Goal: Task Accomplishment & Management: Use online tool/utility

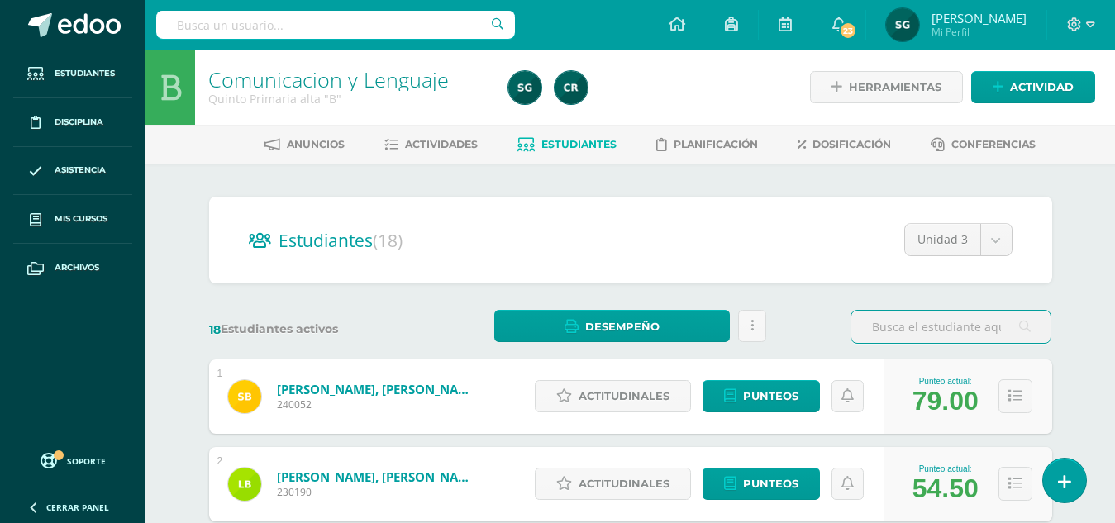
click at [874, 325] on input "text" at bounding box center [950, 327] width 199 height 32
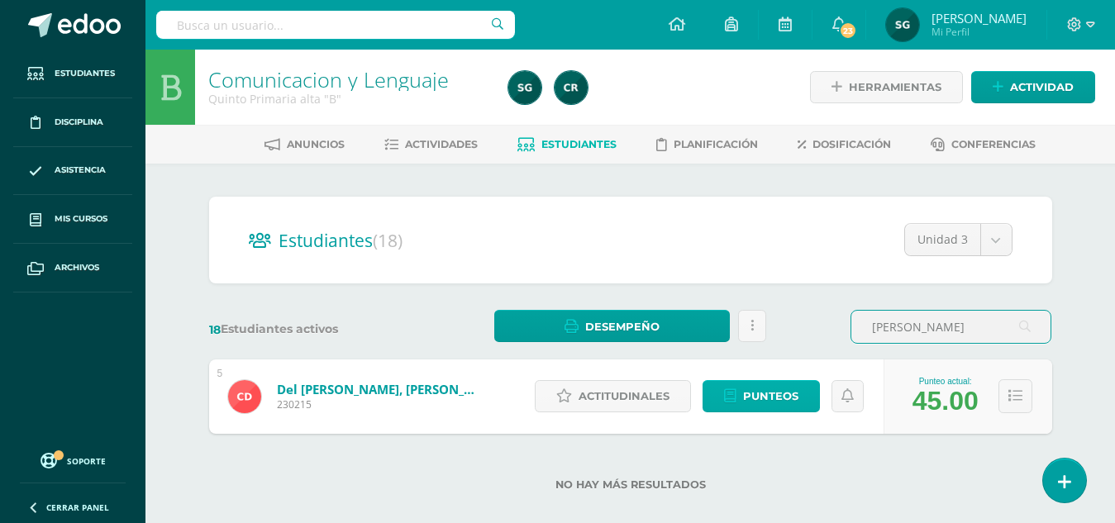
type input "coffy"
click at [765, 391] on span "Punteos" at bounding box center [770, 396] width 55 height 31
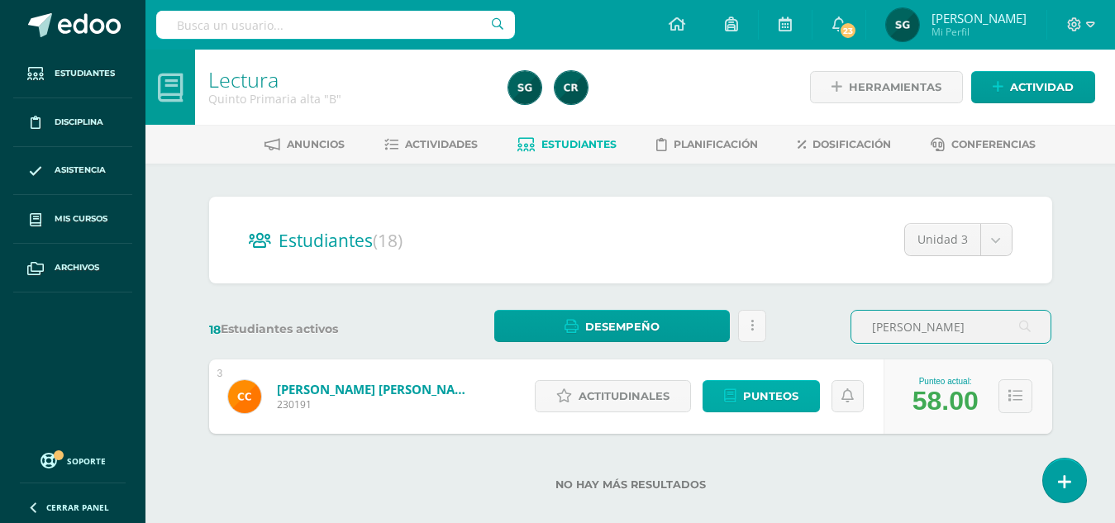
type input "cristian"
click at [789, 392] on span "Punteos" at bounding box center [770, 396] width 55 height 31
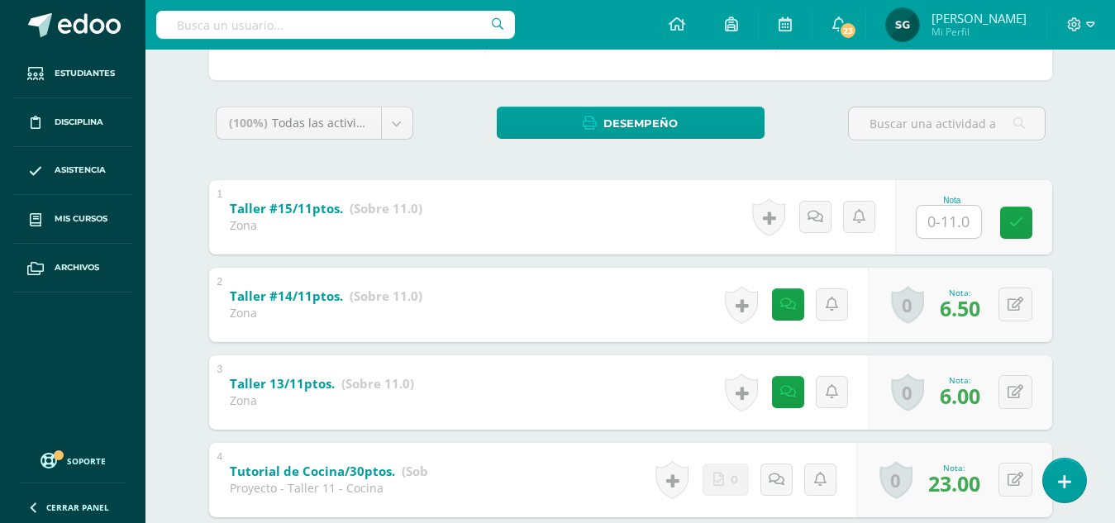
scroll to position [225, 0]
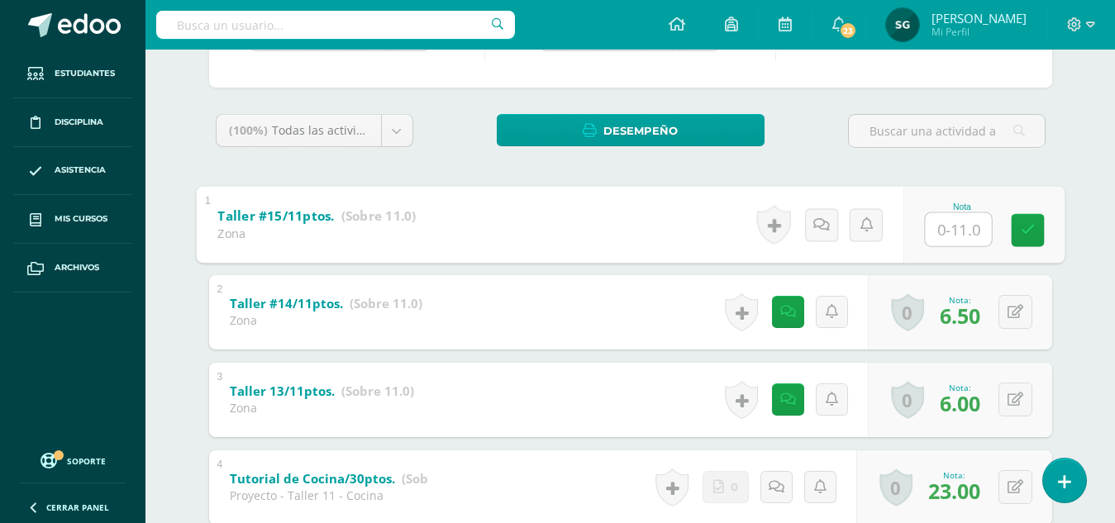
click at [940, 223] on input "text" at bounding box center [958, 228] width 66 height 33
type input "0"
click at [818, 217] on icon at bounding box center [820, 224] width 17 height 14
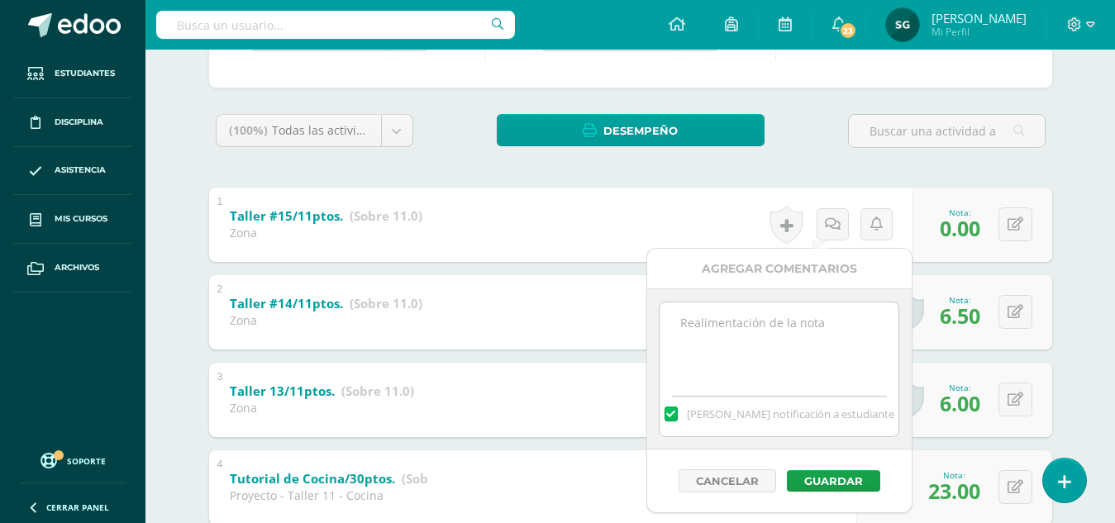
click at [801, 314] on textarea at bounding box center [779, 344] width 239 height 83
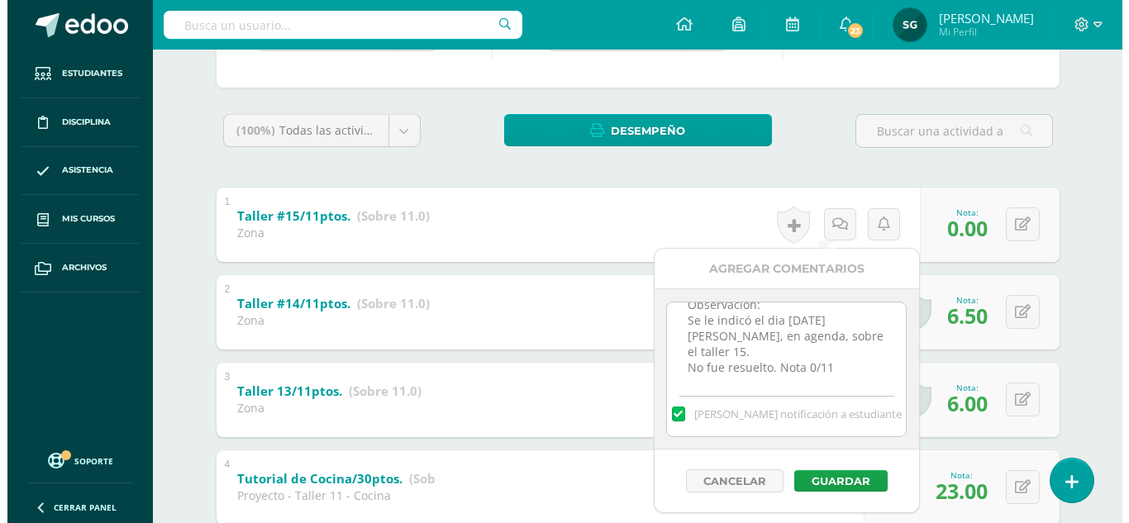
scroll to position [21, 0]
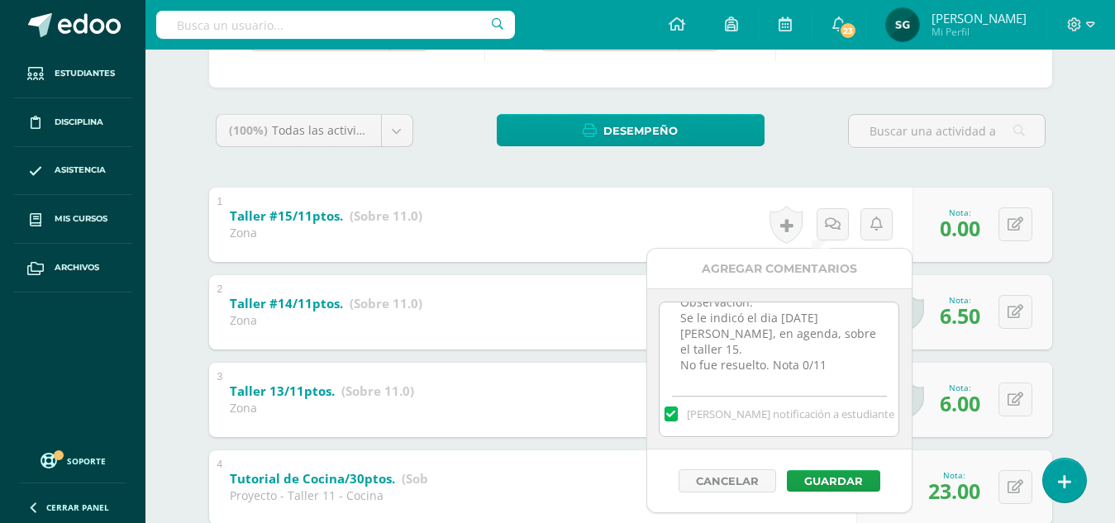
drag, startPoint x: 677, startPoint y: 334, endPoint x: 831, endPoint y: 377, distance: 159.6
click at [831, 377] on textarea "Observación: Se le indicó el dia [DATE][PERSON_NAME], en agenda, sobre el talle…" at bounding box center [779, 344] width 239 height 83
type textarea "Observación: Se le indicó el dia [DATE][PERSON_NAME], en agenda, sobre el talle…"
click at [851, 488] on button "Guardar" at bounding box center [833, 480] width 93 height 21
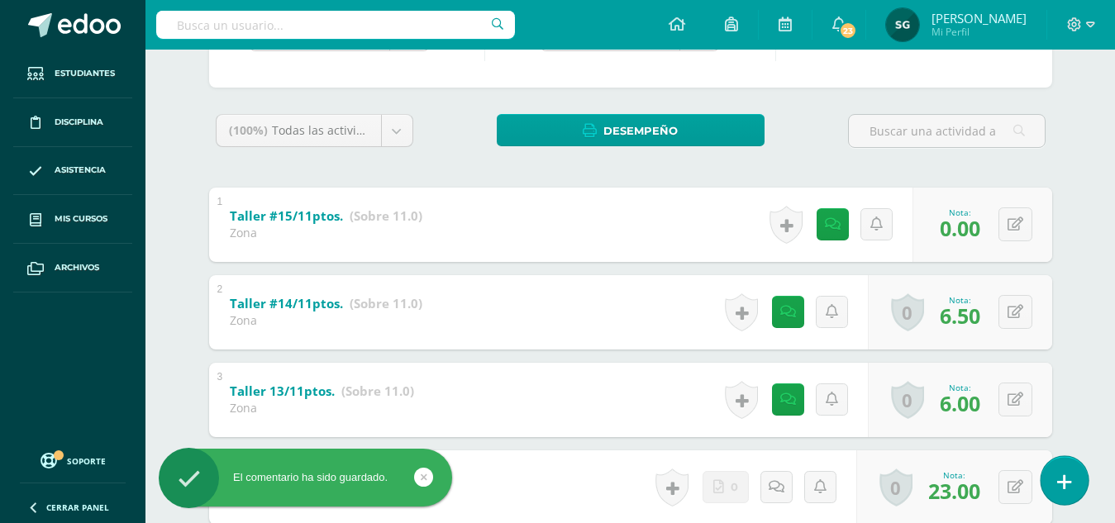
click at [1065, 484] on icon at bounding box center [1064, 482] width 15 height 19
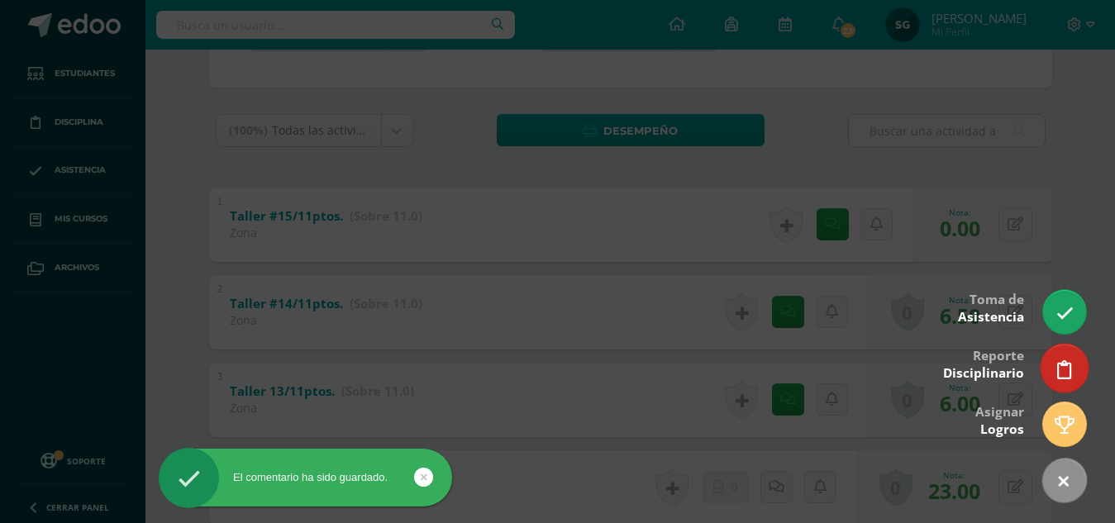
click at [1063, 376] on icon at bounding box center [1064, 369] width 15 height 19
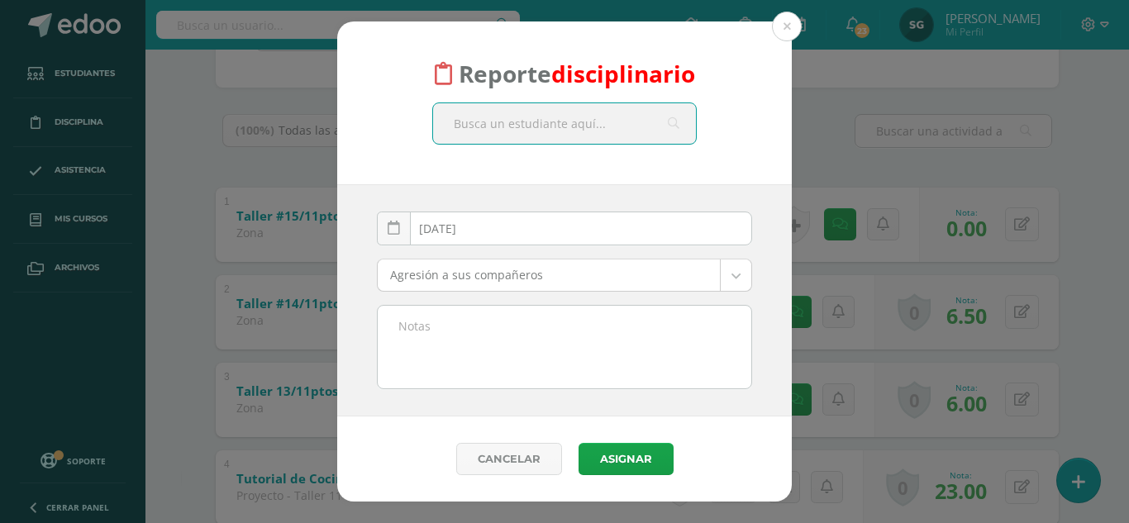
click at [518, 123] on input "text" at bounding box center [564, 123] width 263 height 41
type input "cristian carrera"
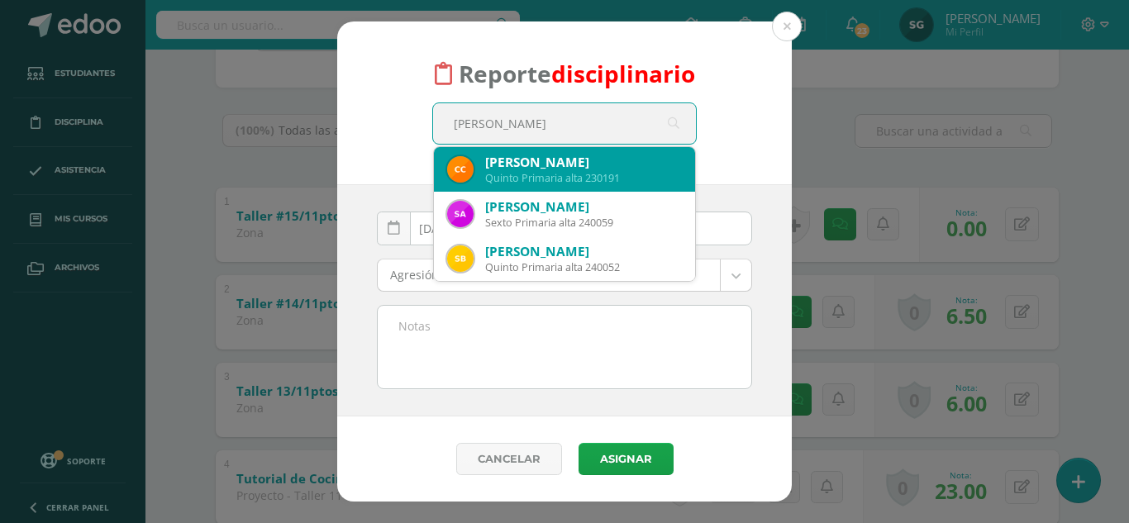
click at [546, 166] on div "Cristian Gilberto Carrera Vega" at bounding box center [583, 162] width 197 height 17
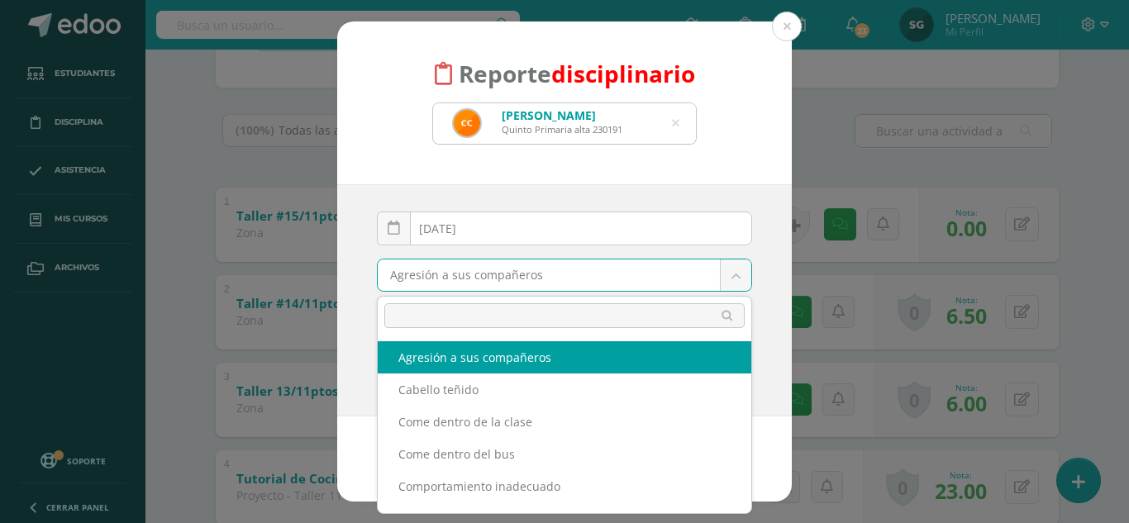
click at [734, 278] on body "Reporte disciplinario Cristian Gilberto Carrera Vega Quinto Primaria alta 23019…" at bounding box center [564, 336] width 1129 height 1122
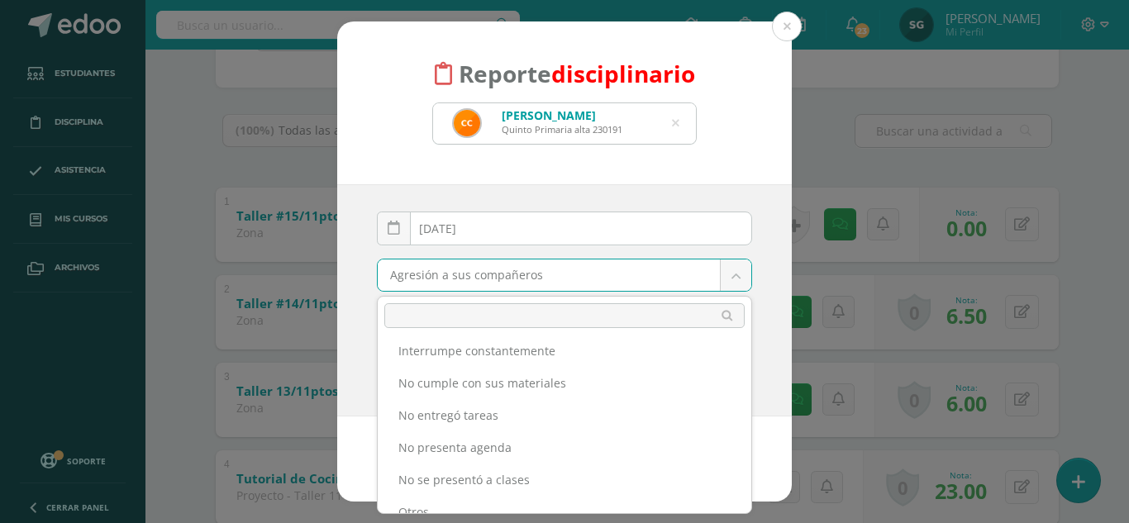
scroll to position [479, 0]
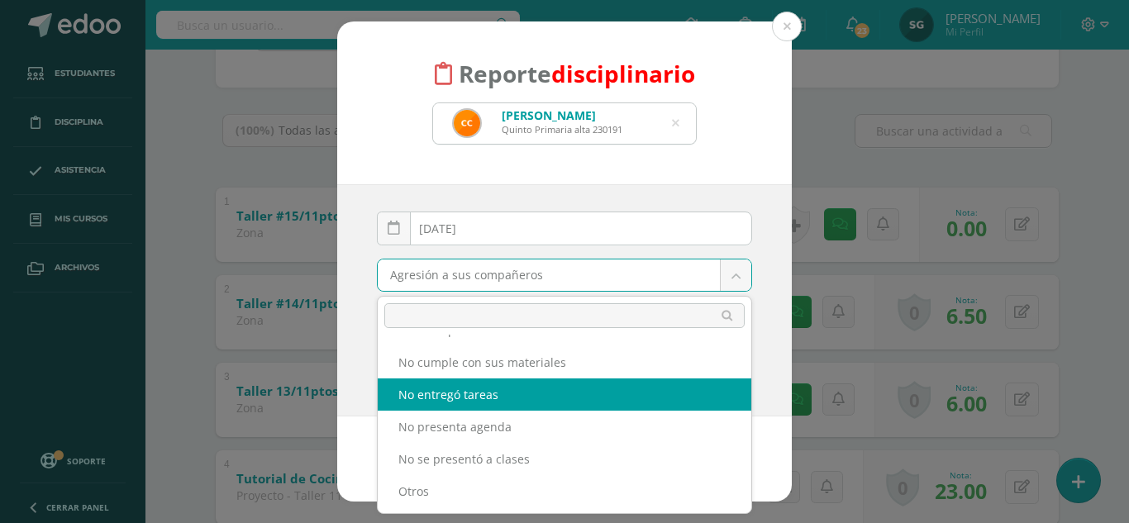
select select "5"
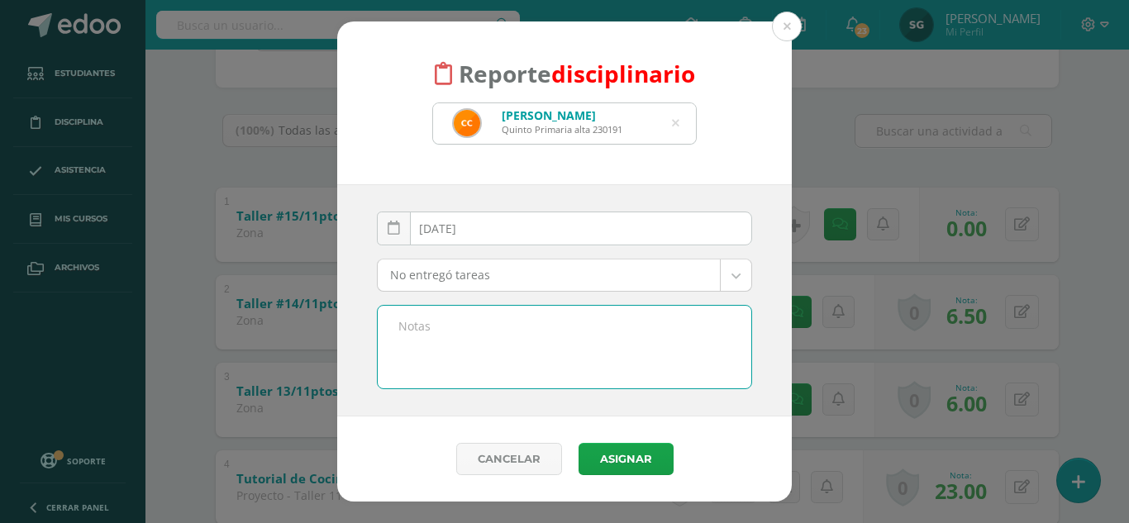
click at [437, 325] on textarea at bounding box center [565, 347] width 374 height 83
paste textarea "Se le indicó el dia viernes 8 de agosto, en agenda, sobre el taller 15. No fue …"
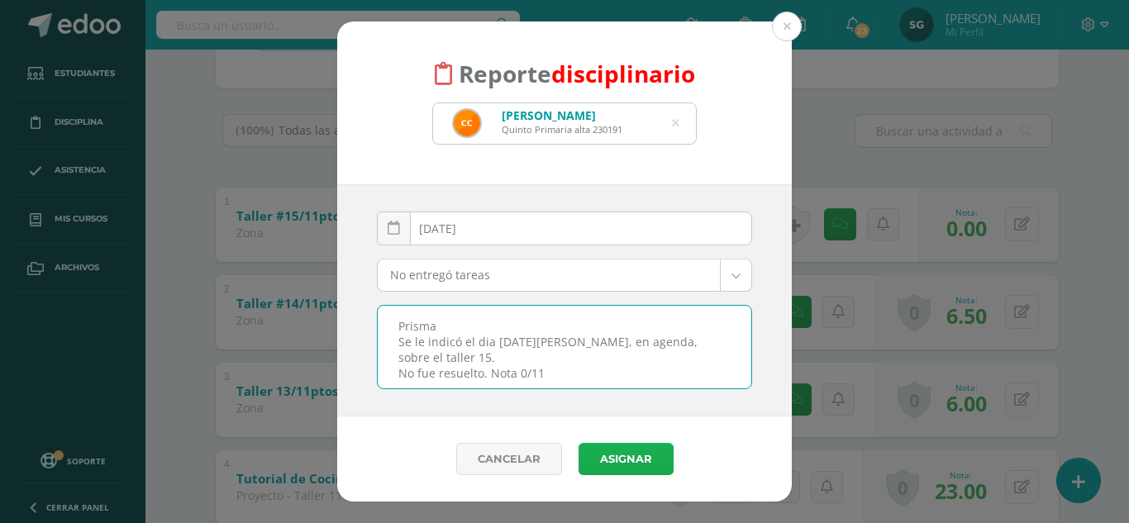
type textarea "Prisma Se le indicó el dia viernes 8 de agosto, en agenda, sobre el taller 15. …"
click at [622, 461] on button "Asignar" at bounding box center [626, 459] width 95 height 32
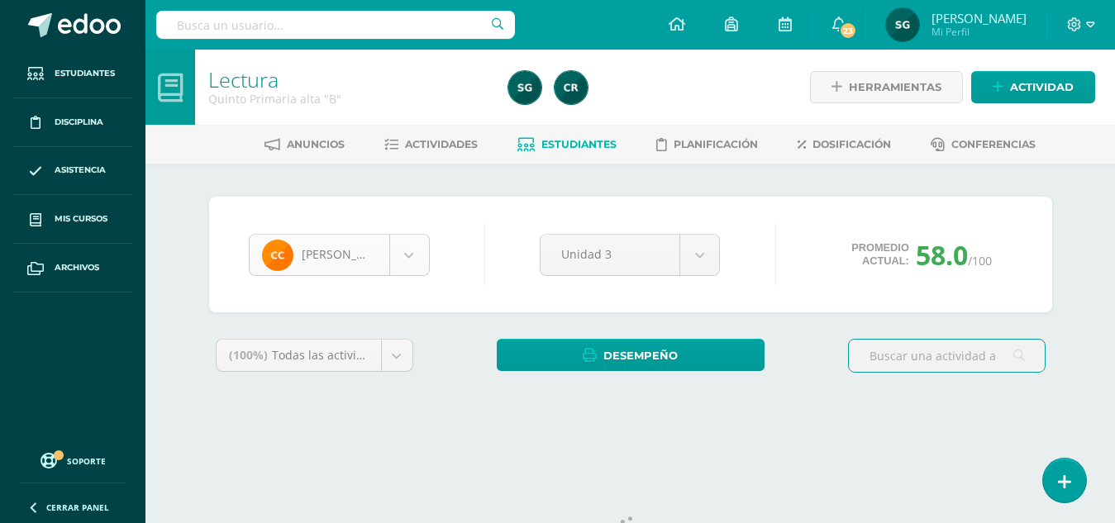
click at [412, 256] on body "Reporte asignado exitosamente Estudiantes Disciplina Asistencia Mis cursos Arch…" at bounding box center [557, 223] width 1115 height 446
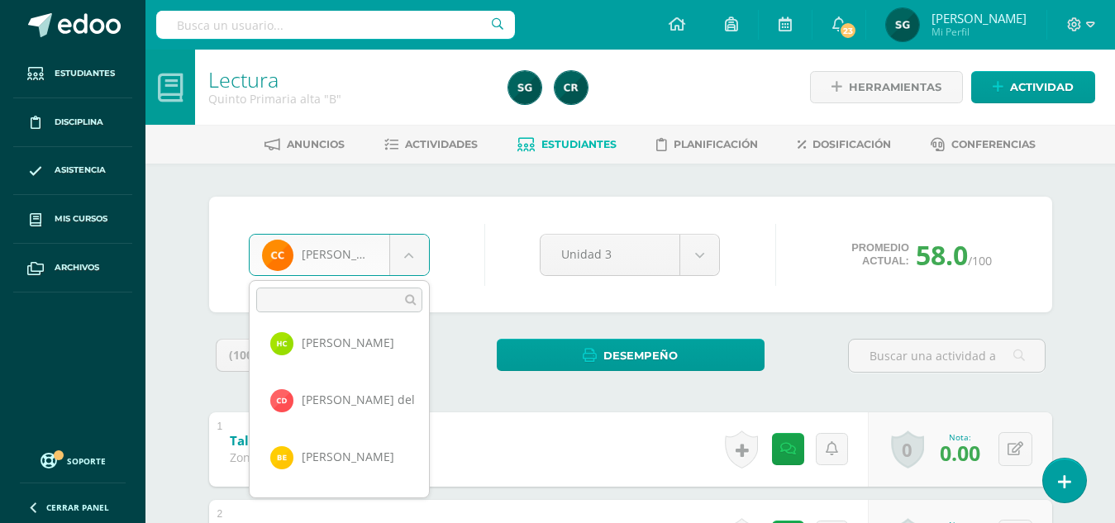
scroll to position [205, 0]
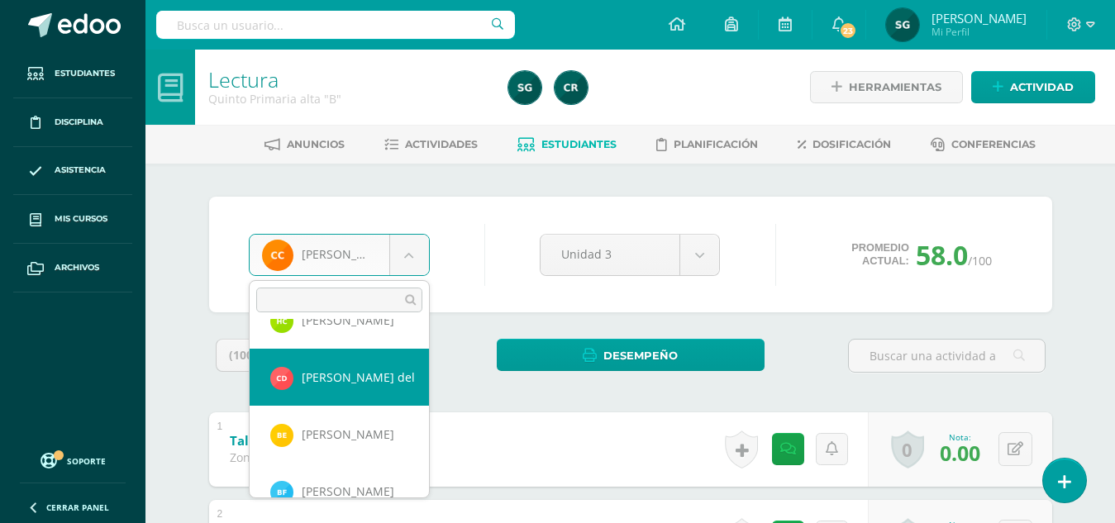
select select "832"
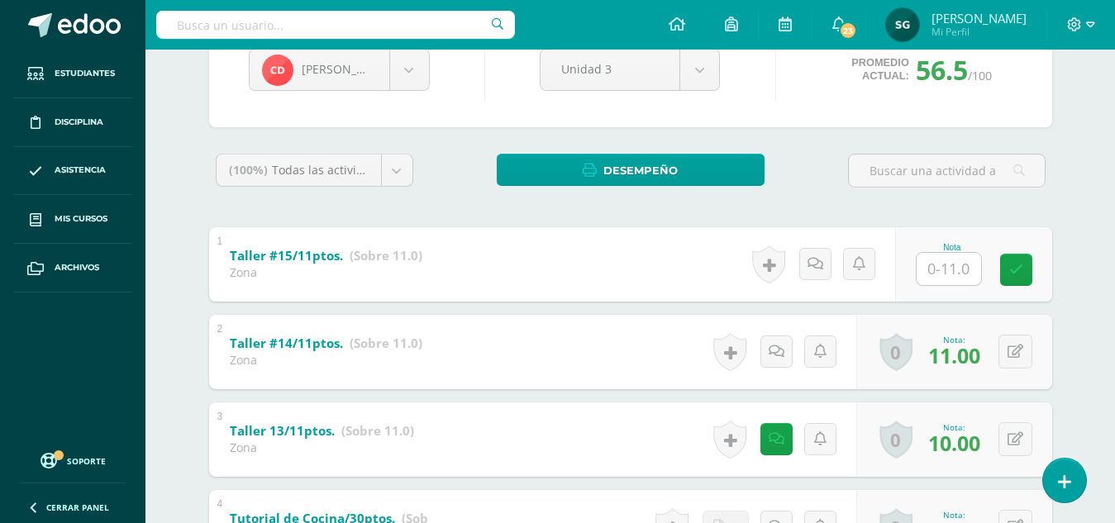
scroll to position [213, 0]
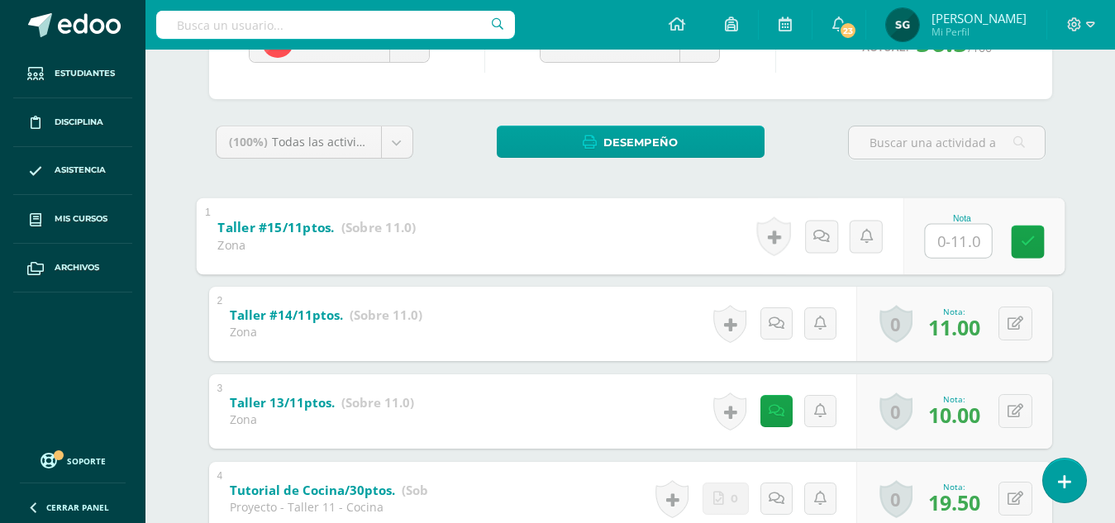
click at [942, 231] on input "text" at bounding box center [958, 240] width 66 height 33
type input "0"
click at [815, 241] on icon at bounding box center [820, 236] width 17 height 14
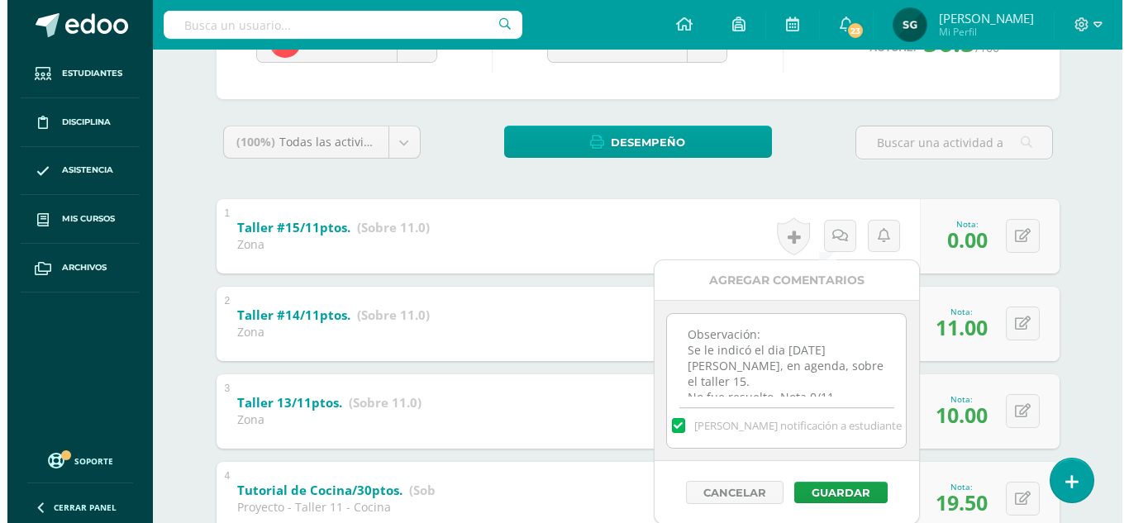
scroll to position [8, 0]
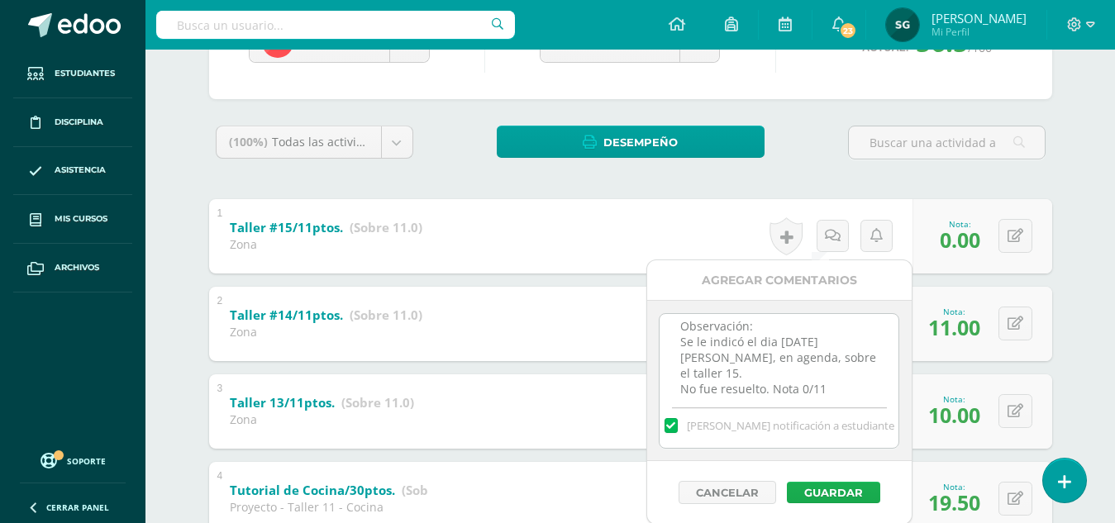
type textarea "Observación: Se le indicó el dia [DATE][PERSON_NAME], en agenda, sobre el talle…"
click at [827, 493] on button "Guardar" at bounding box center [833, 492] width 93 height 21
click at [833, 490] on button "Guardar" at bounding box center [833, 492] width 93 height 21
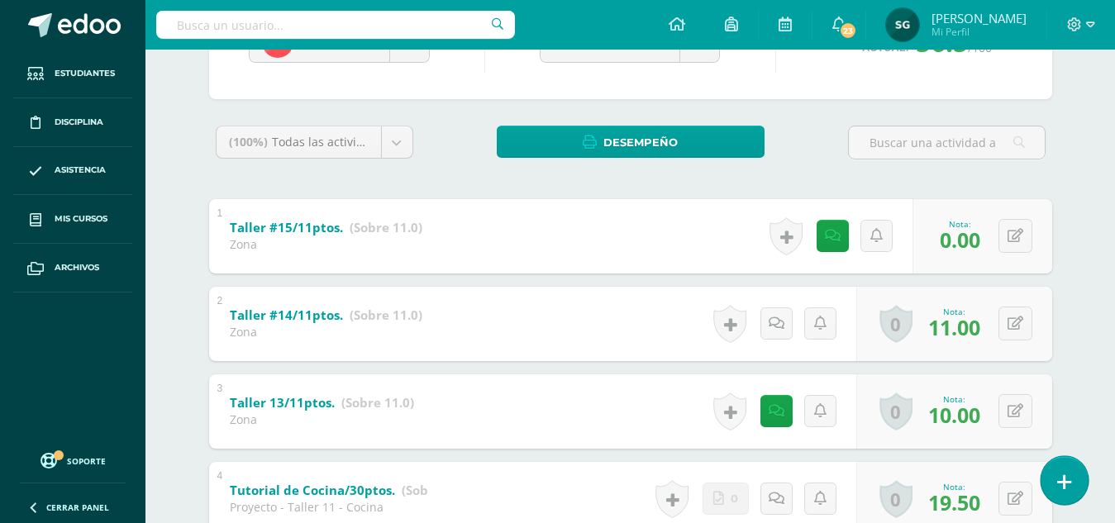
click at [1073, 473] on link at bounding box center [1064, 480] width 47 height 48
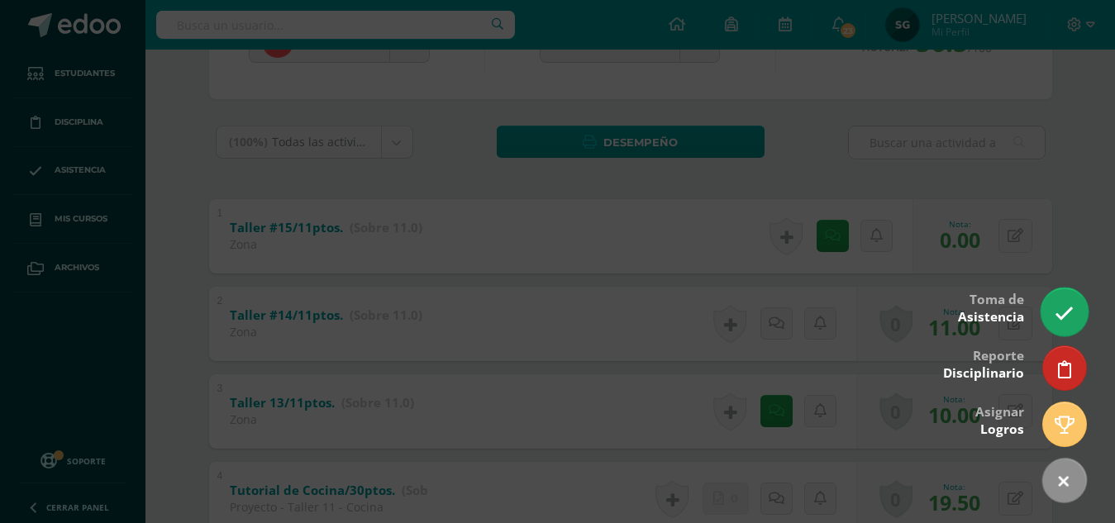
click at [1066, 307] on icon at bounding box center [1064, 313] width 19 height 19
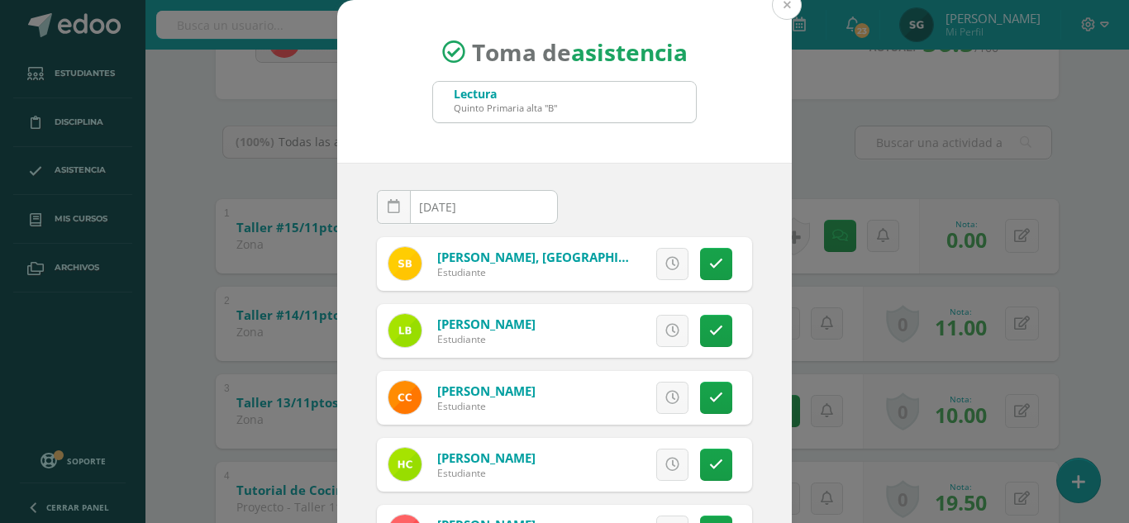
click at [783, 9] on button at bounding box center [787, 5] width 30 height 30
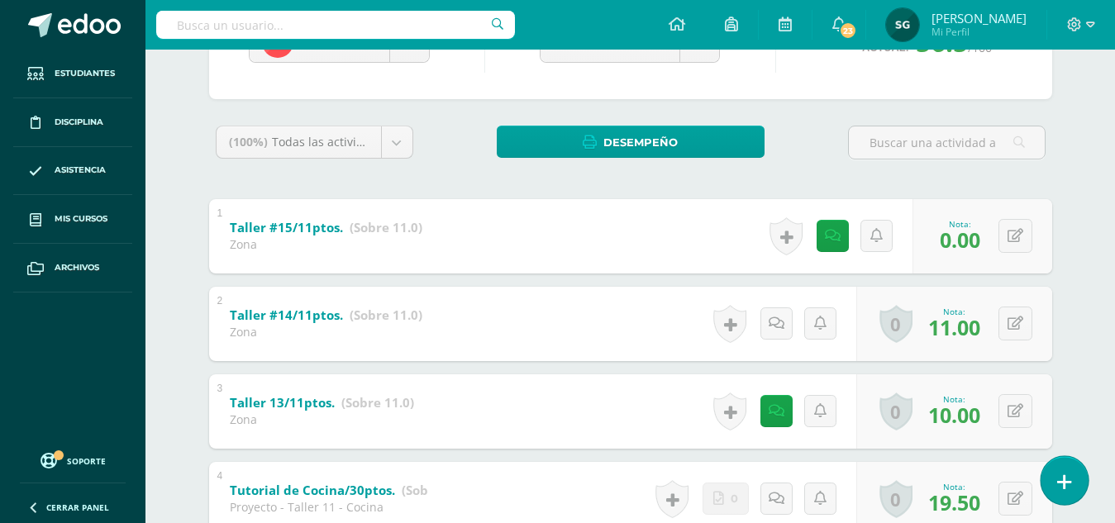
click at [1065, 476] on icon at bounding box center [1064, 482] width 15 height 19
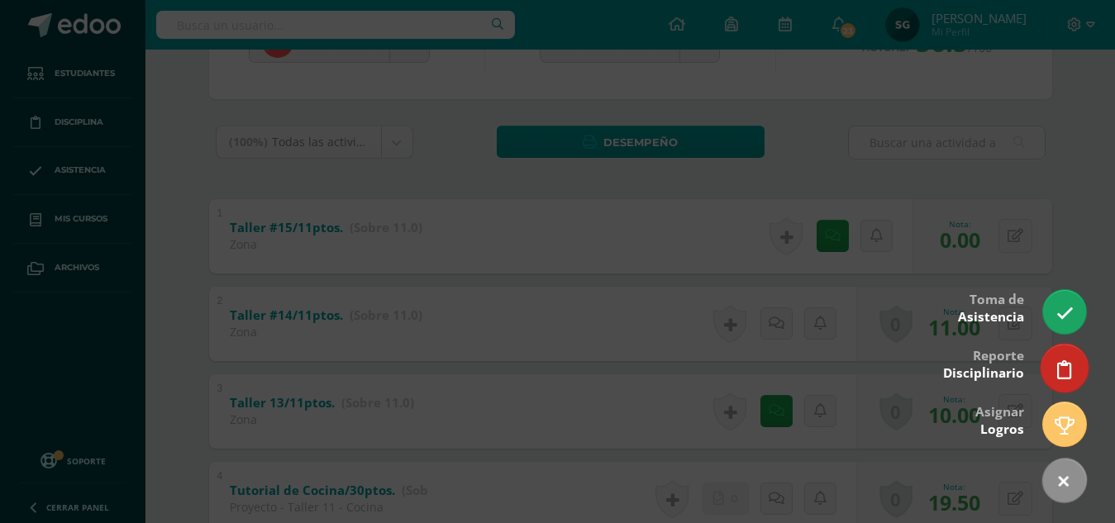
click at [1065, 368] on icon at bounding box center [1064, 369] width 15 height 19
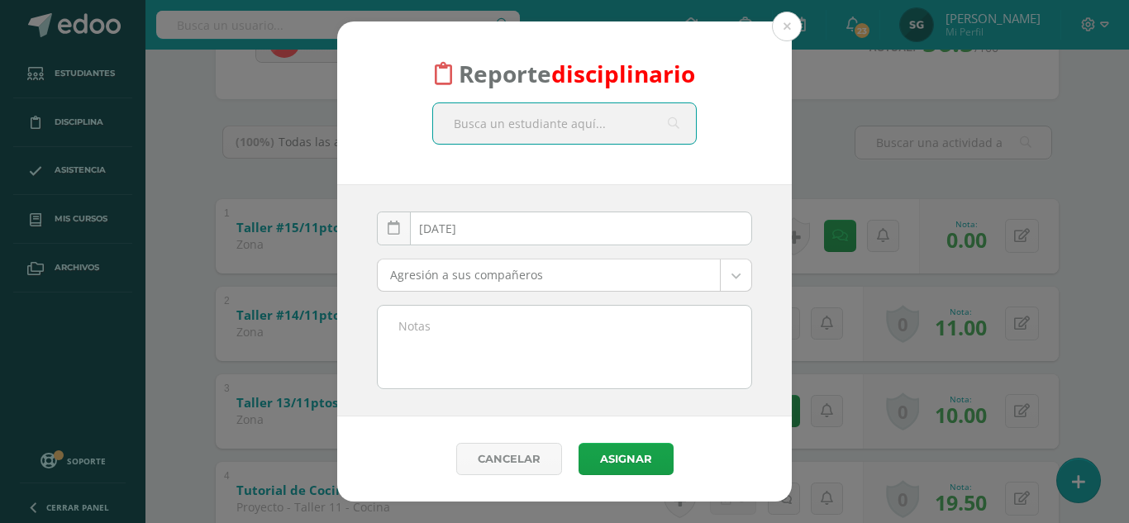
click at [582, 122] on input "text" at bounding box center [564, 123] width 263 height 41
type input "coffy"
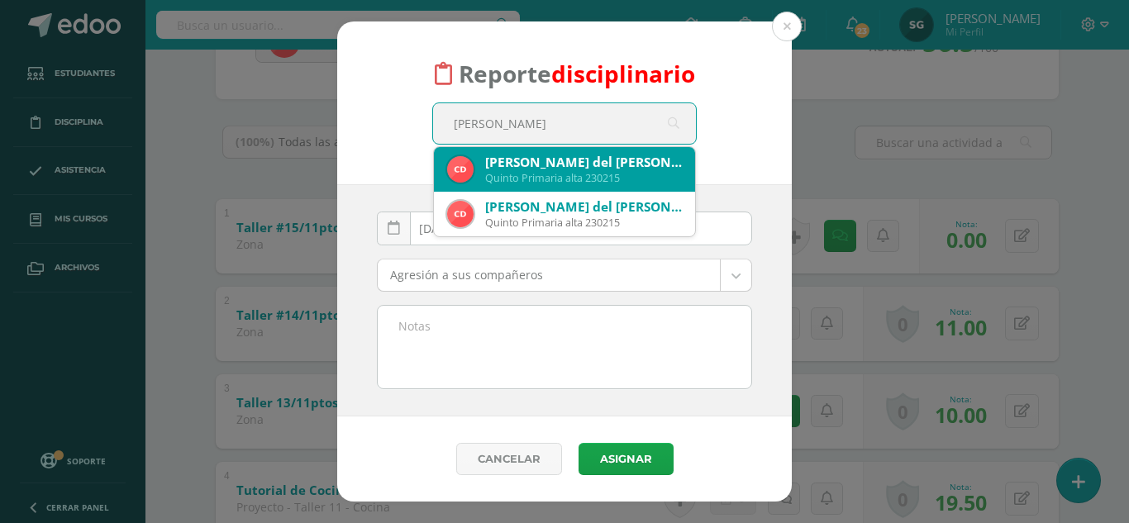
click at [579, 160] on div "Coffy Estefanía del Cid Gómez" at bounding box center [583, 162] width 197 height 17
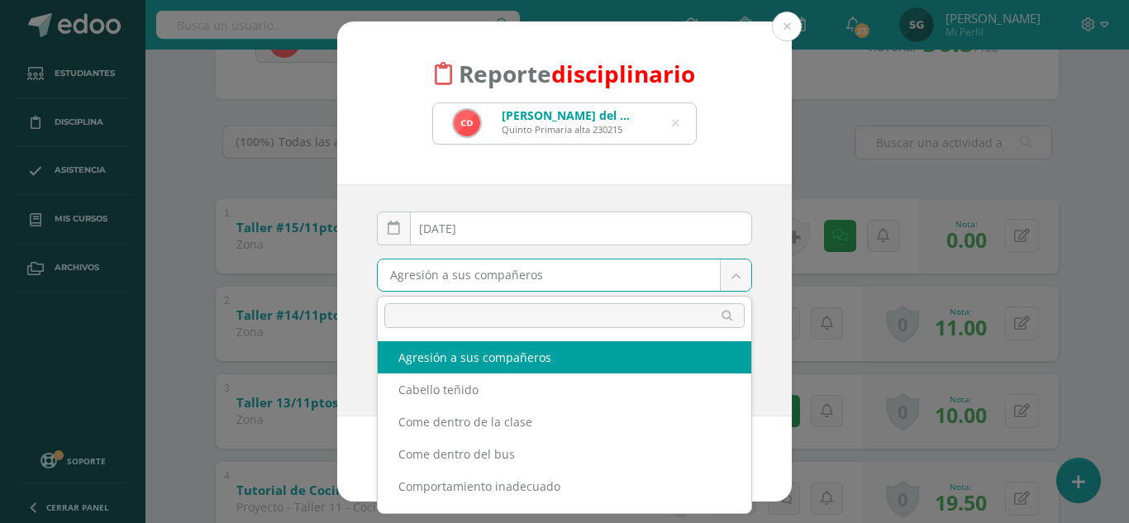
click at [740, 277] on body "Reporte disciplinario Coffy Estefanía del Cid Gómez Quinto Primaria alta 230215…" at bounding box center [564, 348] width 1129 height 1122
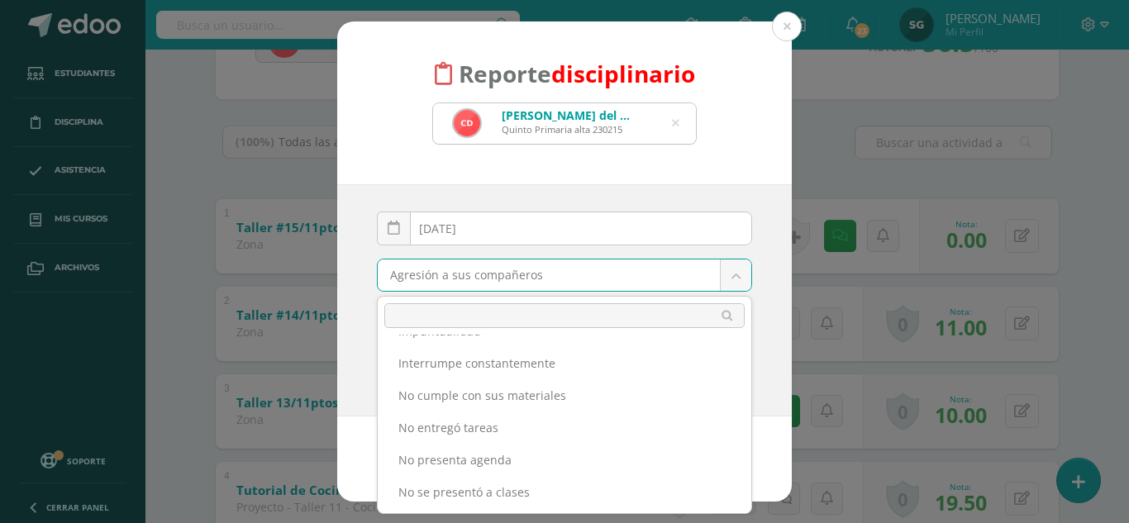
scroll to position [459, 0]
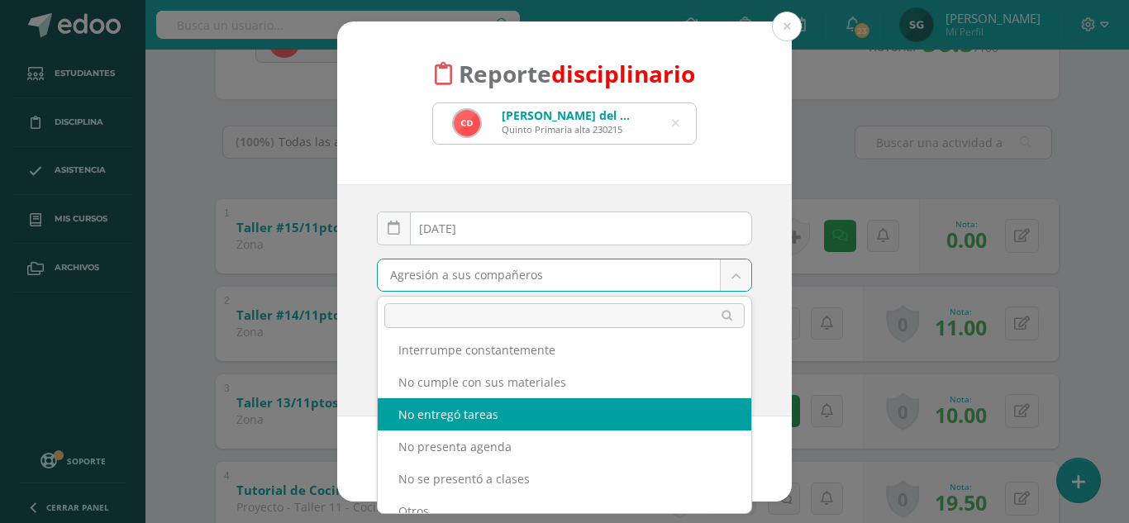
select select "5"
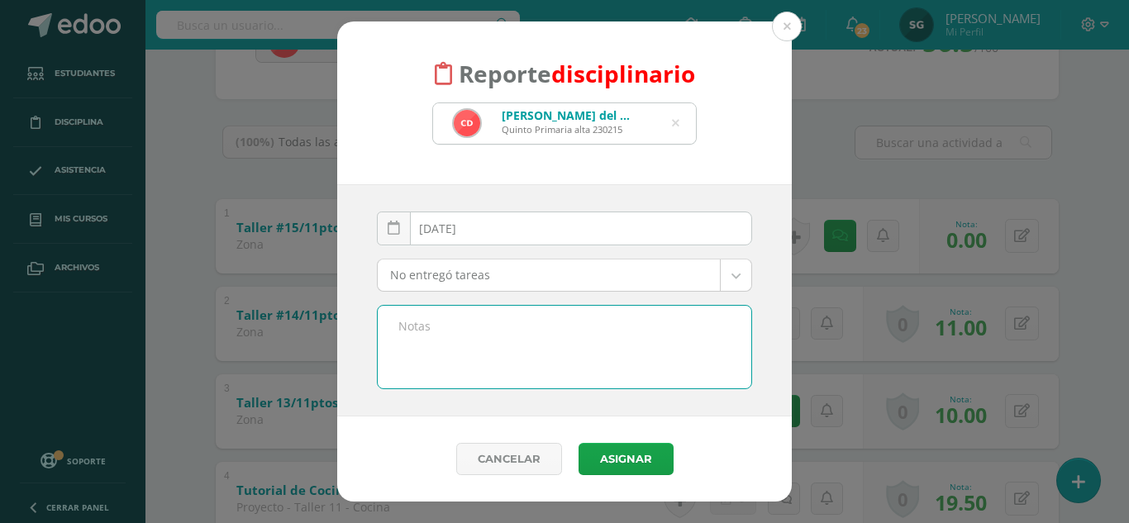
click at [455, 321] on textarea at bounding box center [565, 347] width 374 height 83
paste textarea "Se le indicó el dia viernes 8 de agosto, en agenda, sobre el taller 15. No fue …"
click at [393, 322] on textarea "Se le indicó el dia viernes 8 de agosto, en agenda, sobre el taller 15. No fue …" at bounding box center [565, 347] width 374 height 83
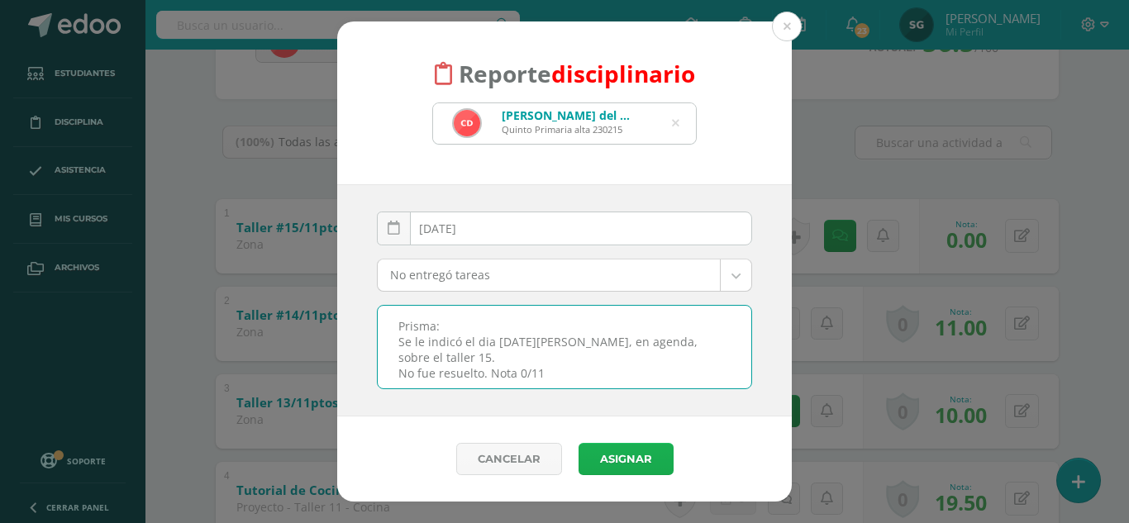
type textarea "Prisma: Se le indicó el dia viernes 8 de agosto, en agenda, sobre el taller 15.…"
click at [626, 462] on button "Asignar" at bounding box center [626, 459] width 95 height 32
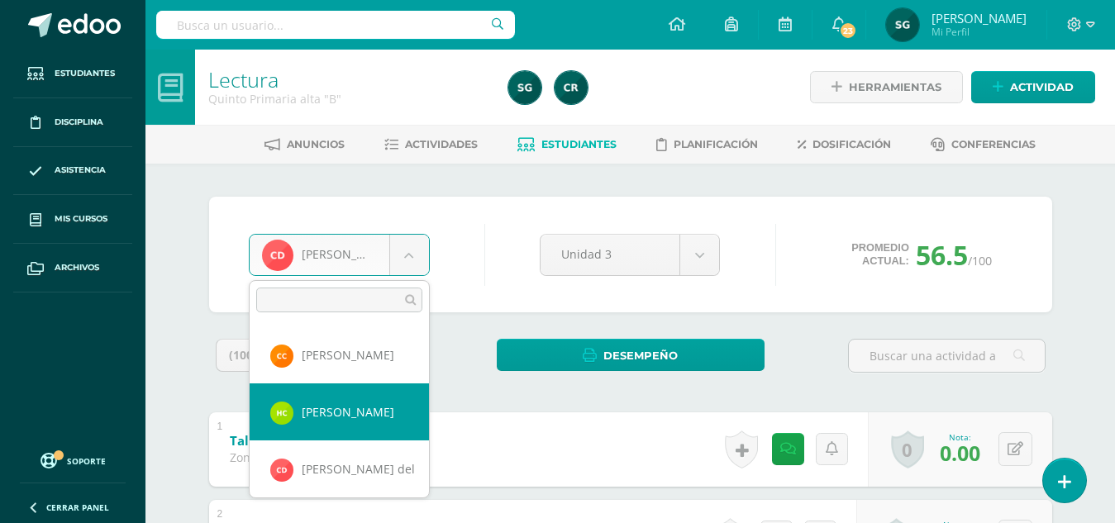
select select "813"
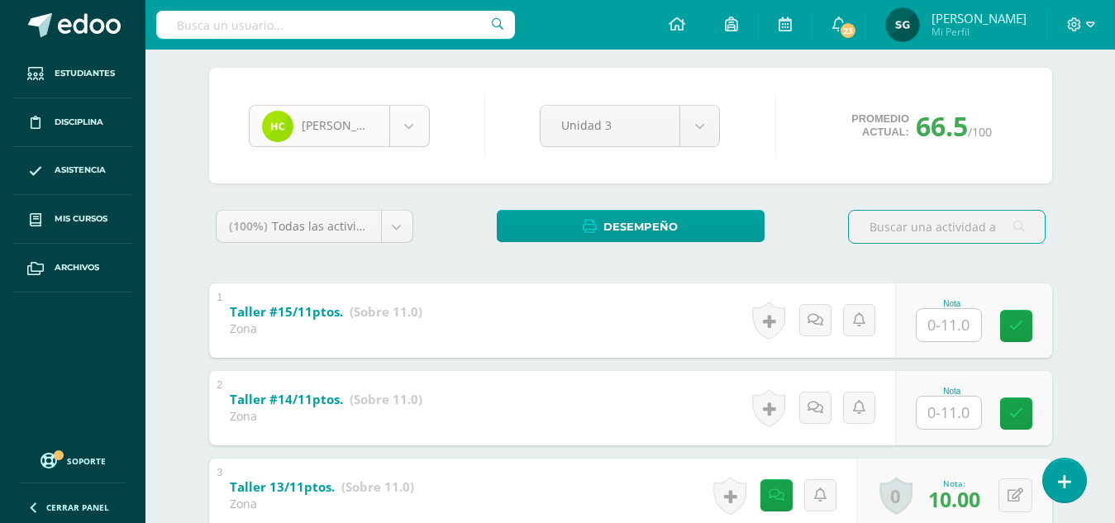
scroll to position [56, 0]
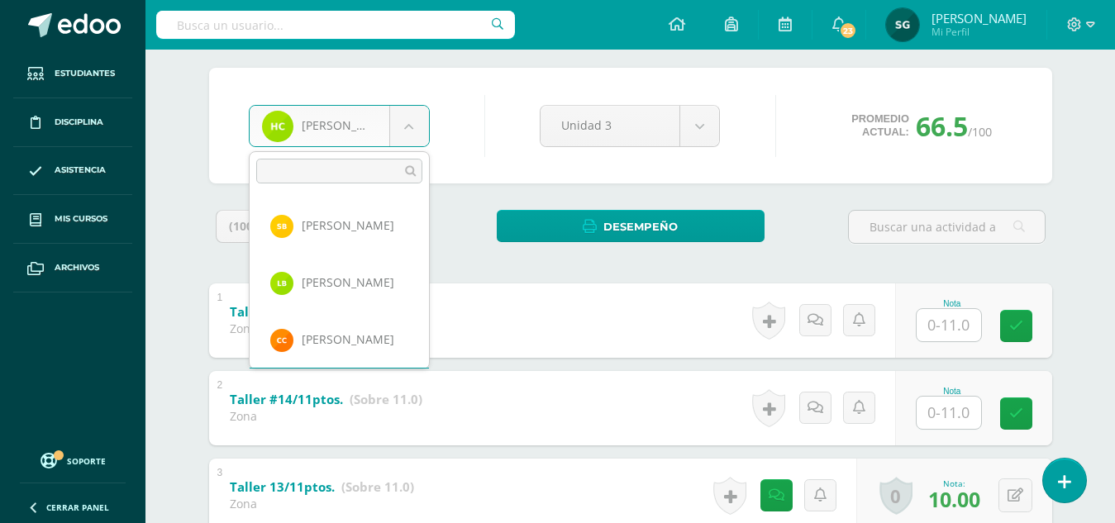
click at [410, 131] on body "Estudiantes Disciplina Asistencia Mis cursos Archivos Soporte Centro de ayuda Ú…" at bounding box center [557, 432] width 1115 height 1122
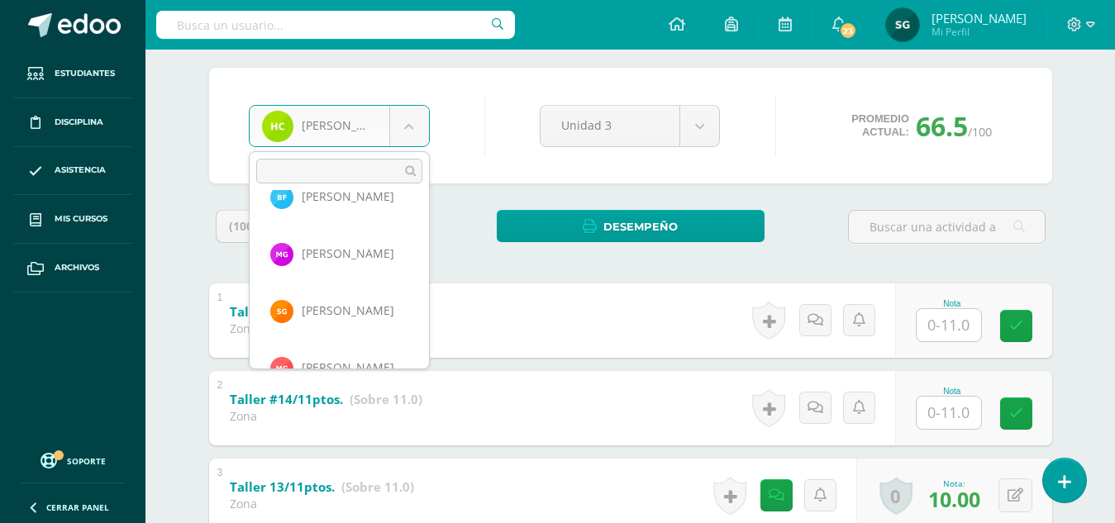
scroll to position [383, 0]
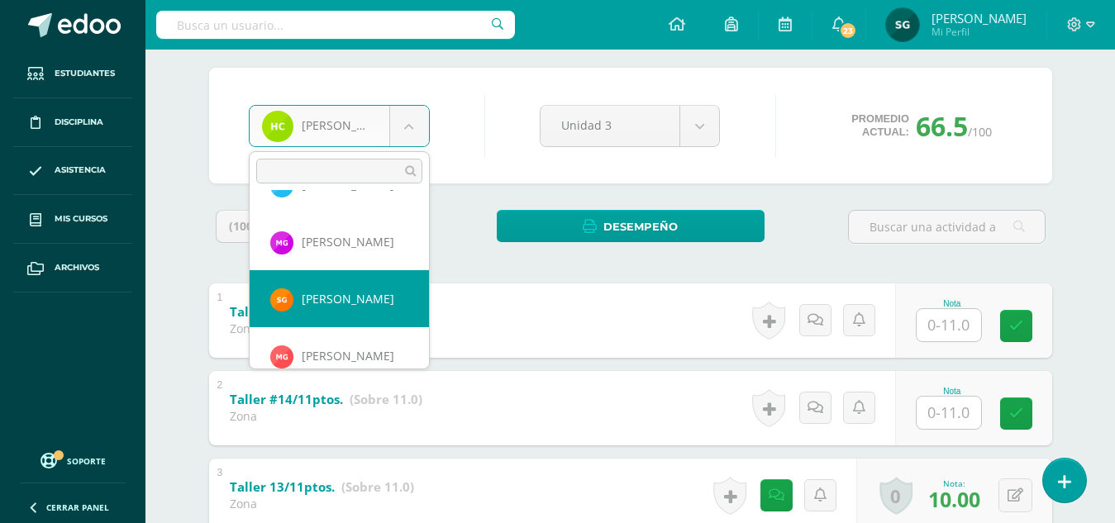
select select "1218"
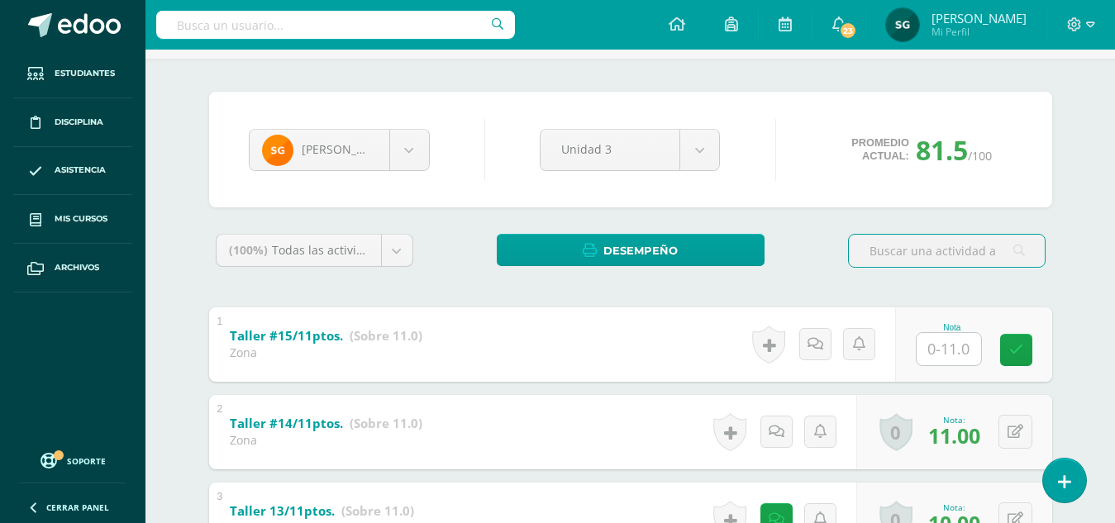
scroll to position [195, 0]
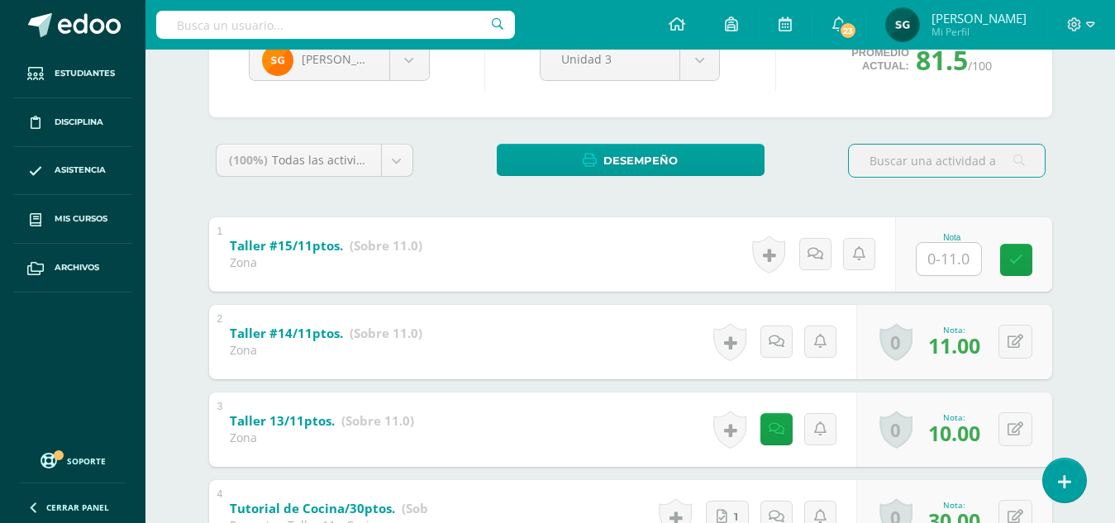
click at [957, 253] on input "text" at bounding box center [949, 259] width 64 height 32
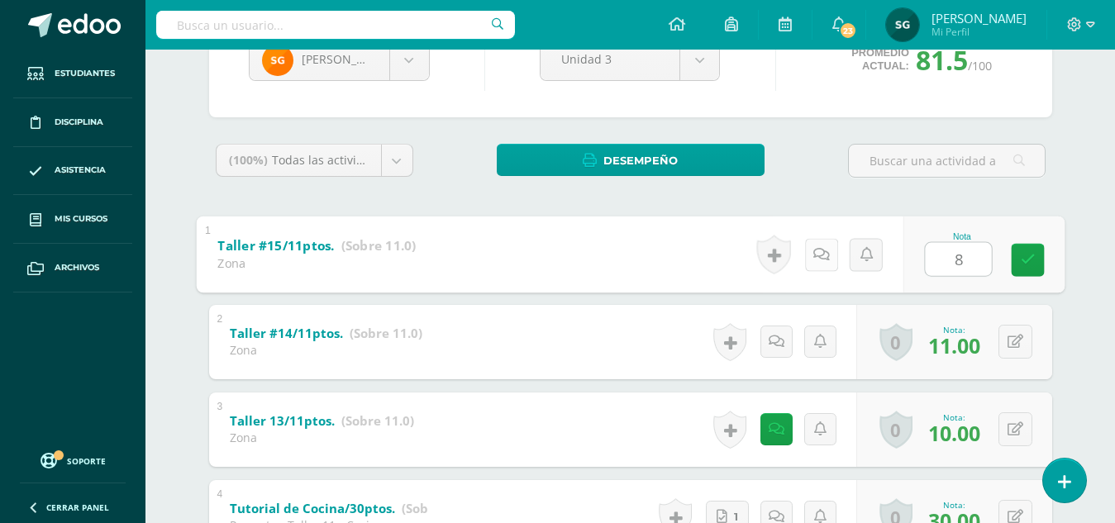
type input "8"
click at [815, 255] on icon at bounding box center [820, 254] width 17 height 14
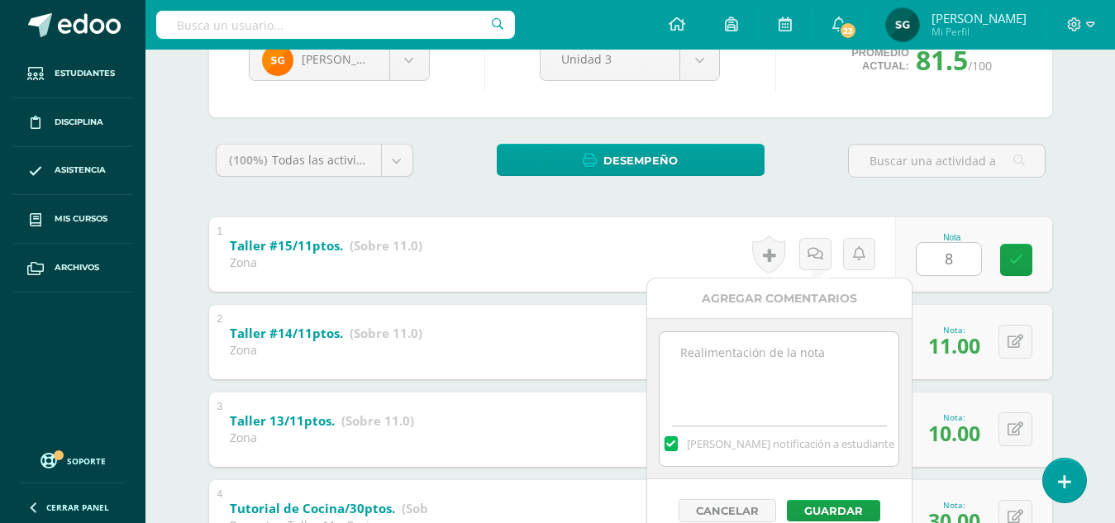
click at [795, 363] on textarea at bounding box center [779, 373] width 239 height 83
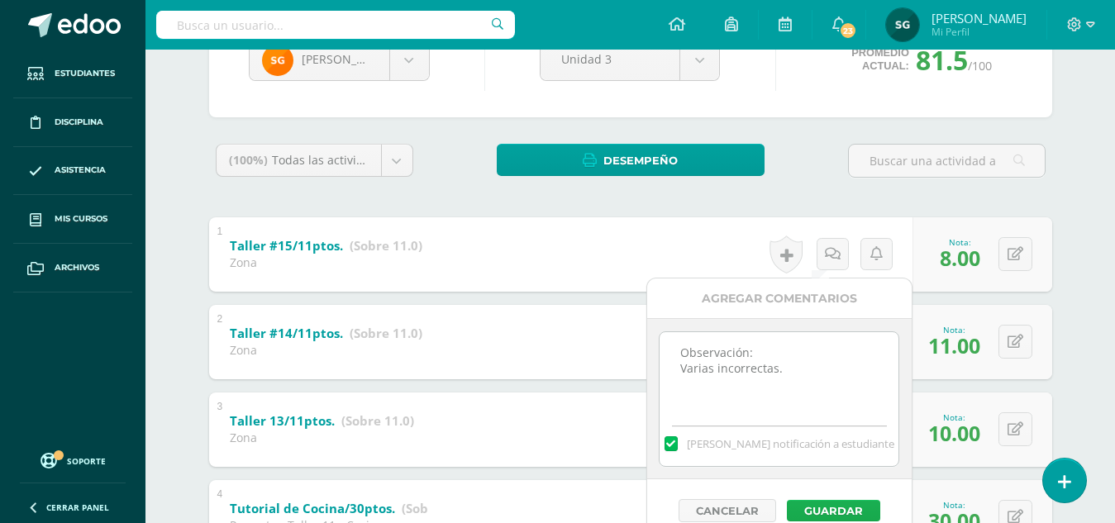
type textarea "Observación: Varias incorrectas."
click at [822, 512] on button "Guardar" at bounding box center [833, 510] width 93 height 21
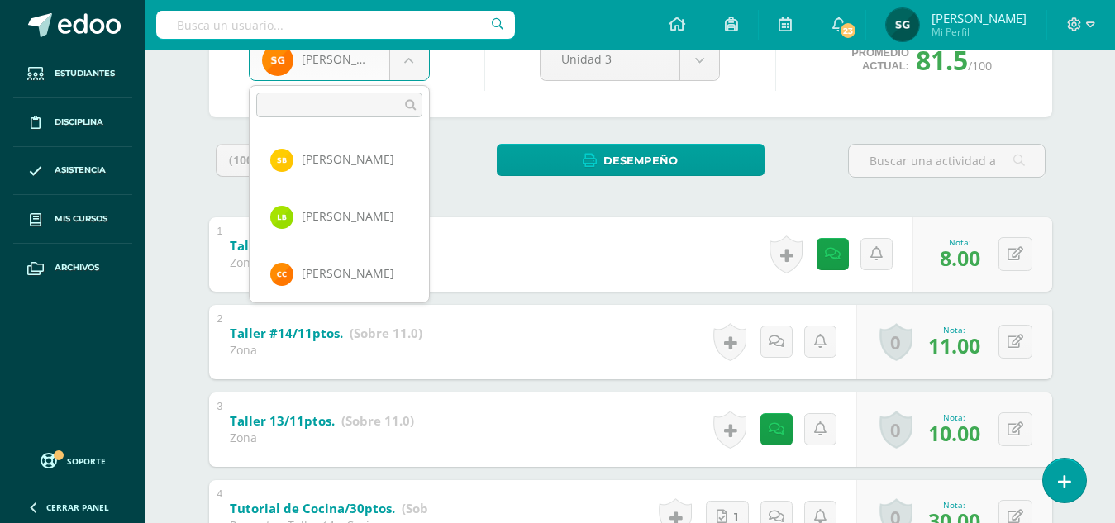
click at [410, 59] on body "El comentario ha sido guardado. Estudiantes Disciplina Asistencia Mis cursos Ar…" at bounding box center [557, 366] width 1115 height 1122
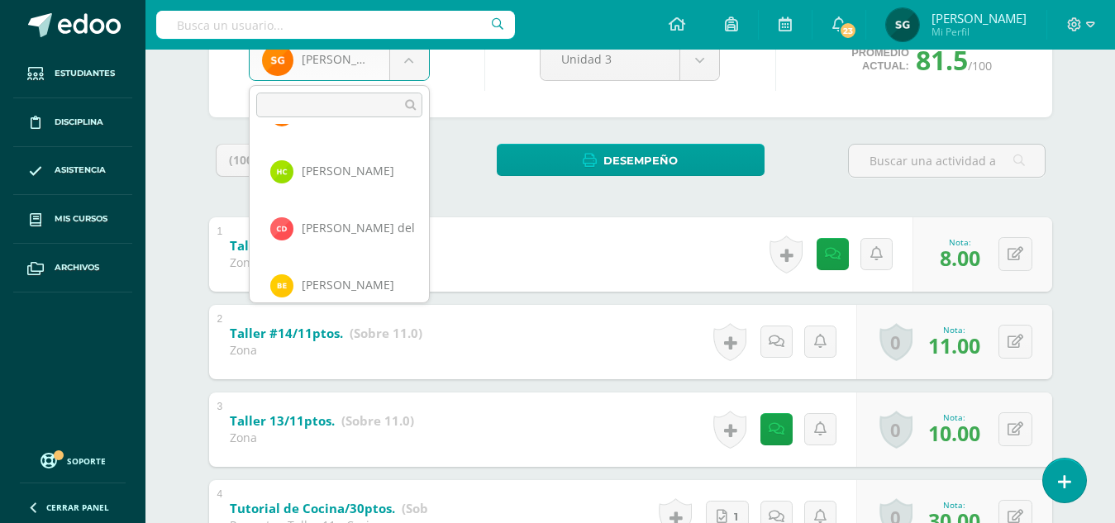
scroll to position [131, 0]
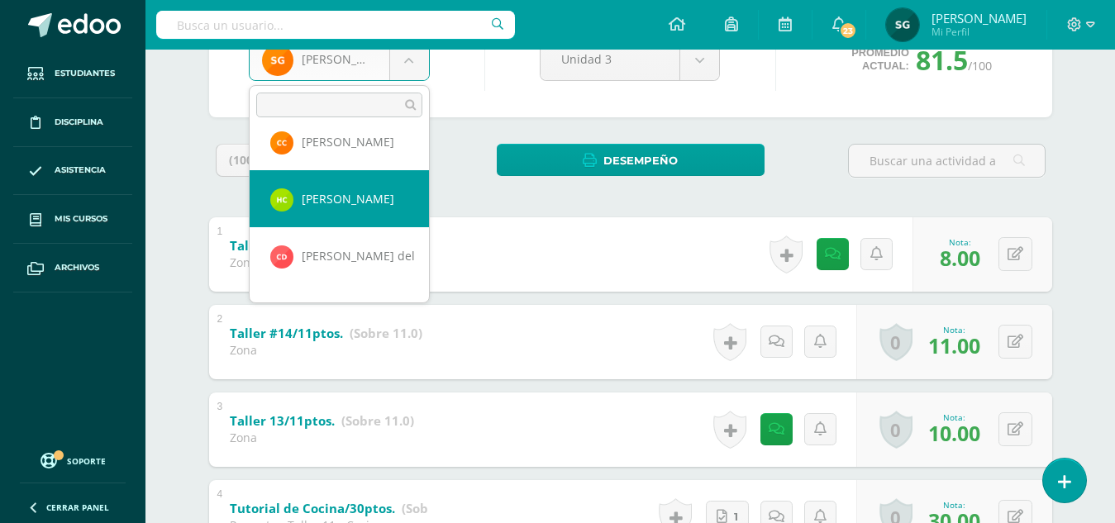
select select "813"
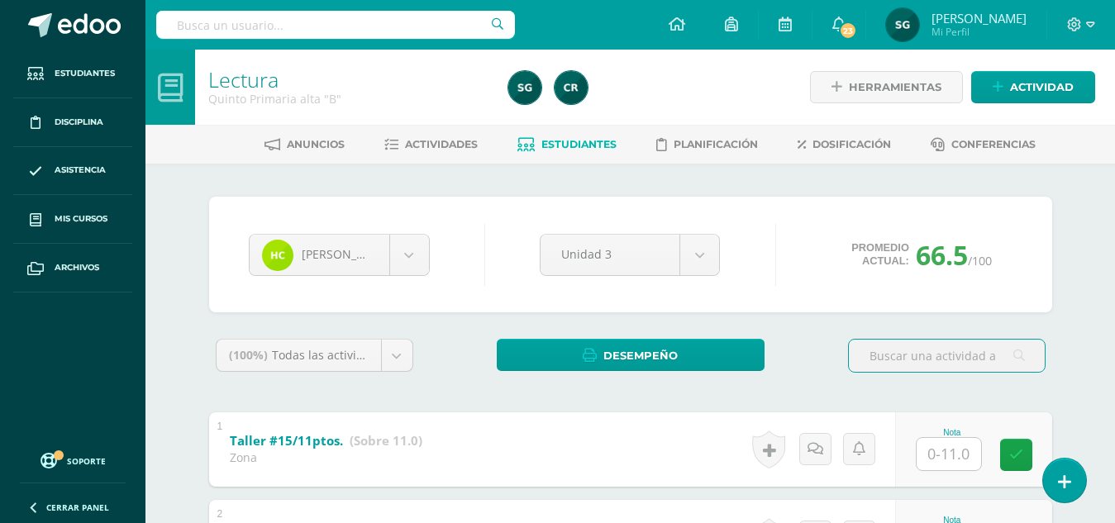
click at [944, 448] on input "text" at bounding box center [949, 454] width 64 height 32
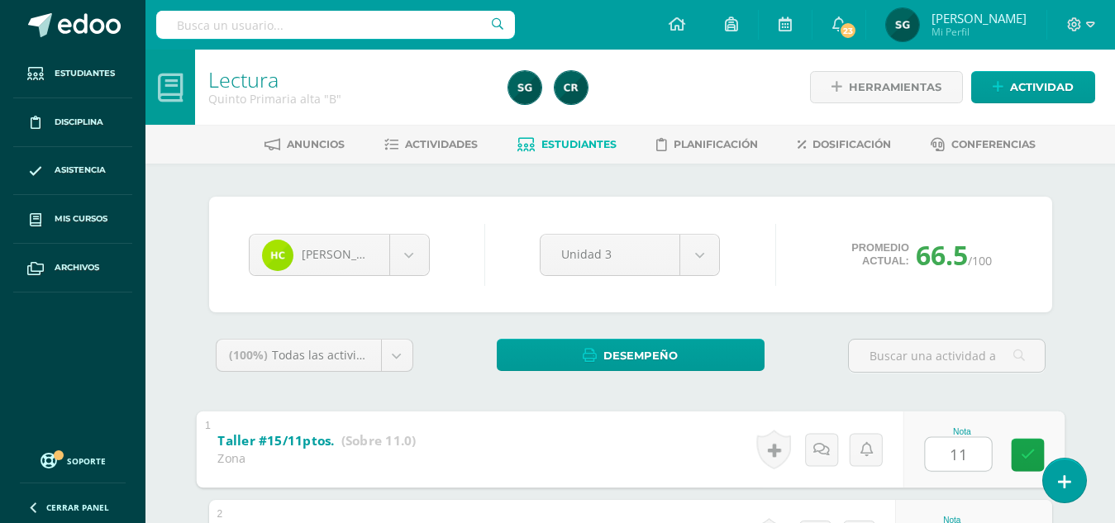
type input "11"
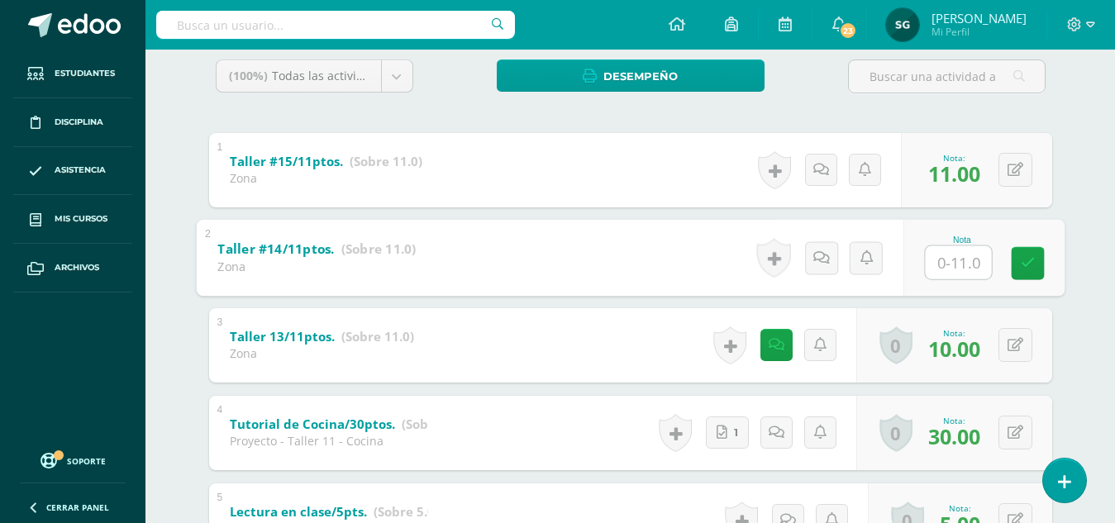
type input "9"
click at [835, 255] on icon at bounding box center [839, 257] width 17 height 14
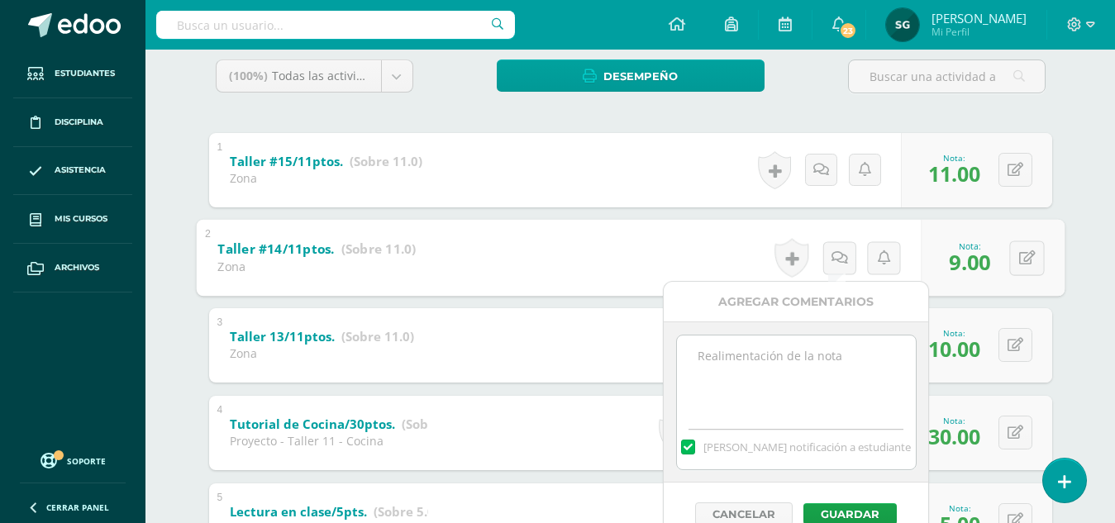
click at [811, 352] on textarea at bounding box center [796, 377] width 239 height 83
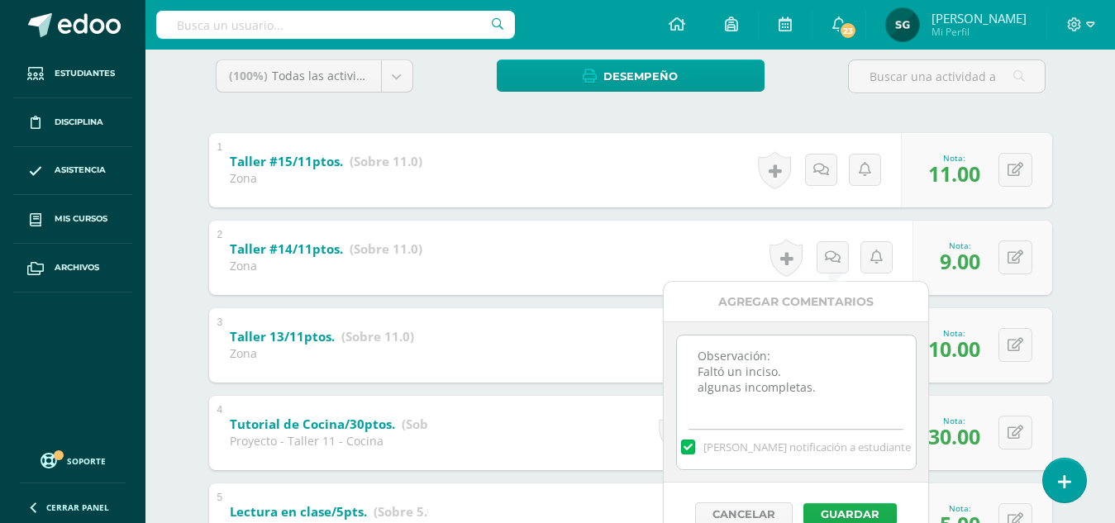
type textarea "Observación: Faltó un inciso. algunas incompletas."
click at [840, 511] on button "Guardar" at bounding box center [849, 513] width 93 height 21
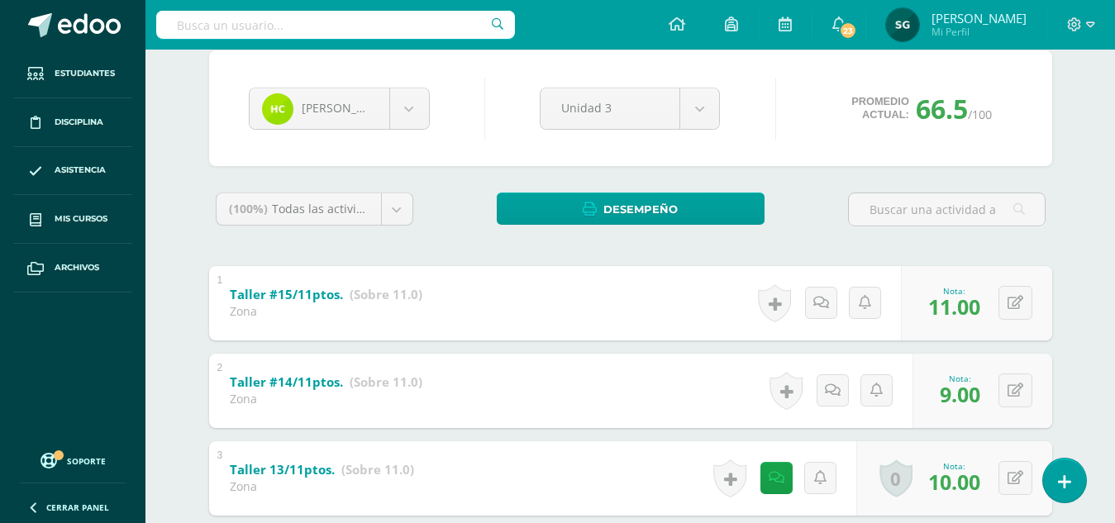
scroll to position [0, 0]
